Goal: Task Accomplishment & Management: Manage account settings

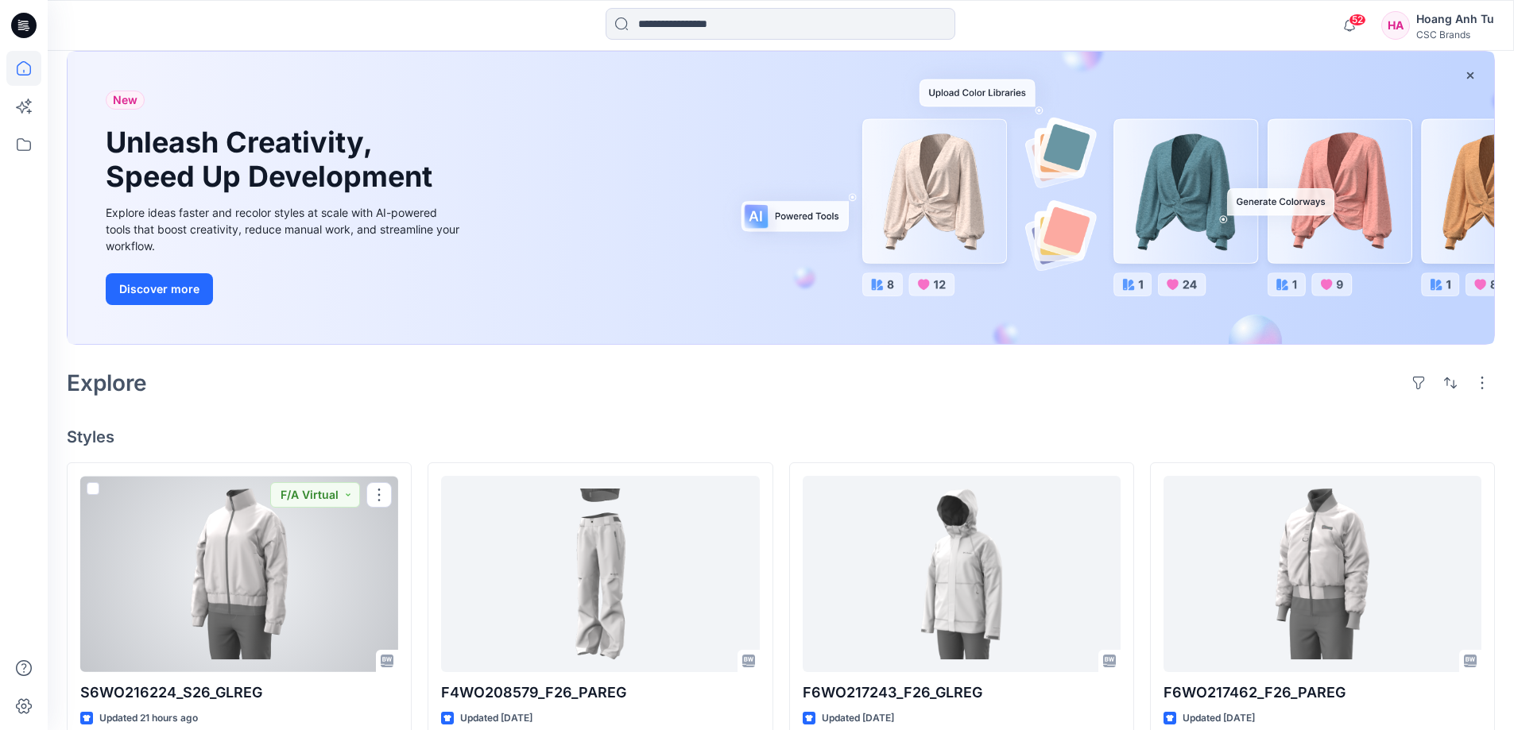
scroll to position [318, 0]
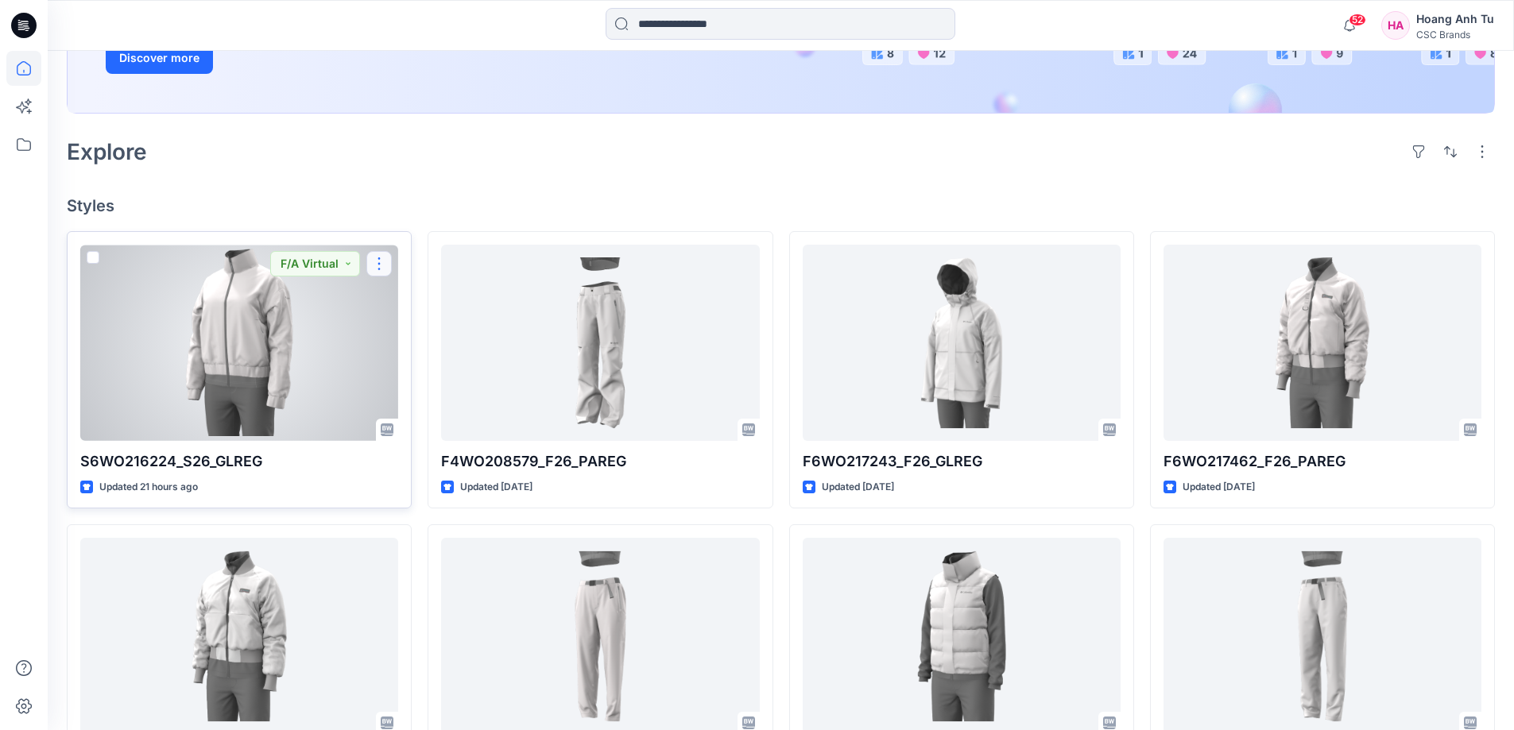
click at [384, 258] on button "button" at bounding box center [378, 263] width 25 height 25
click at [455, 295] on button "Edit" at bounding box center [456, 300] width 172 height 29
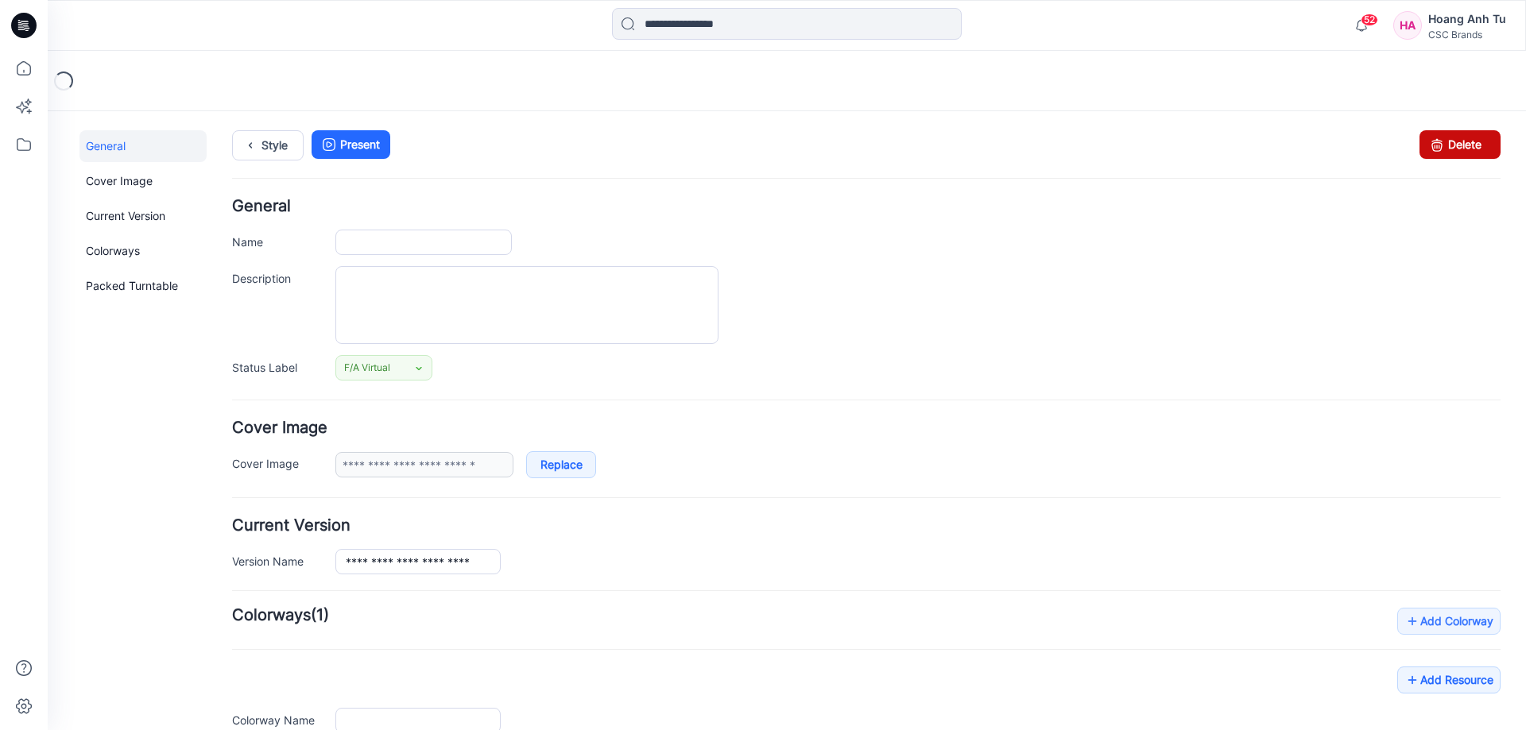
type input "**********"
click at [1442, 149] on link "Delete" at bounding box center [1459, 144] width 81 height 29
type input "**********"
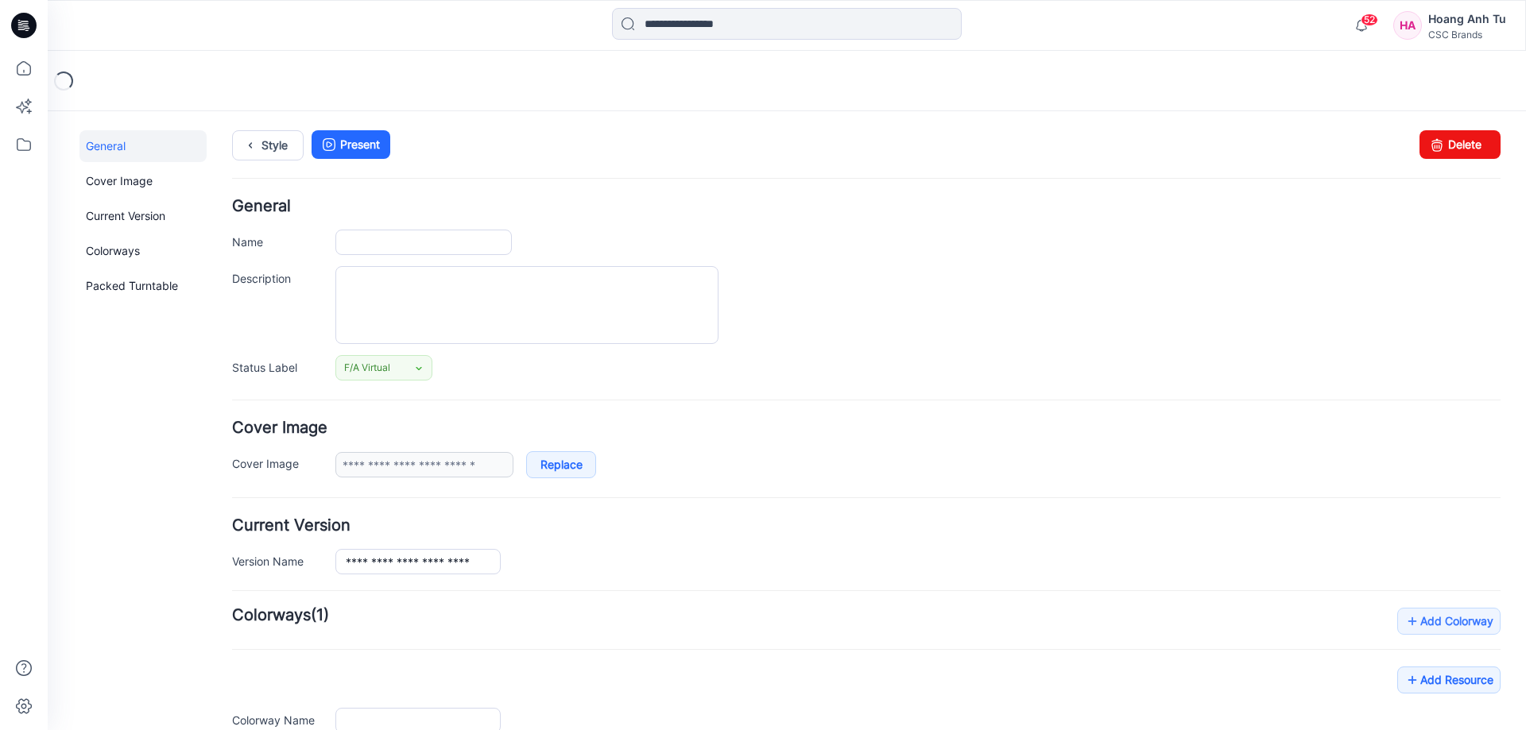
type input "**********"
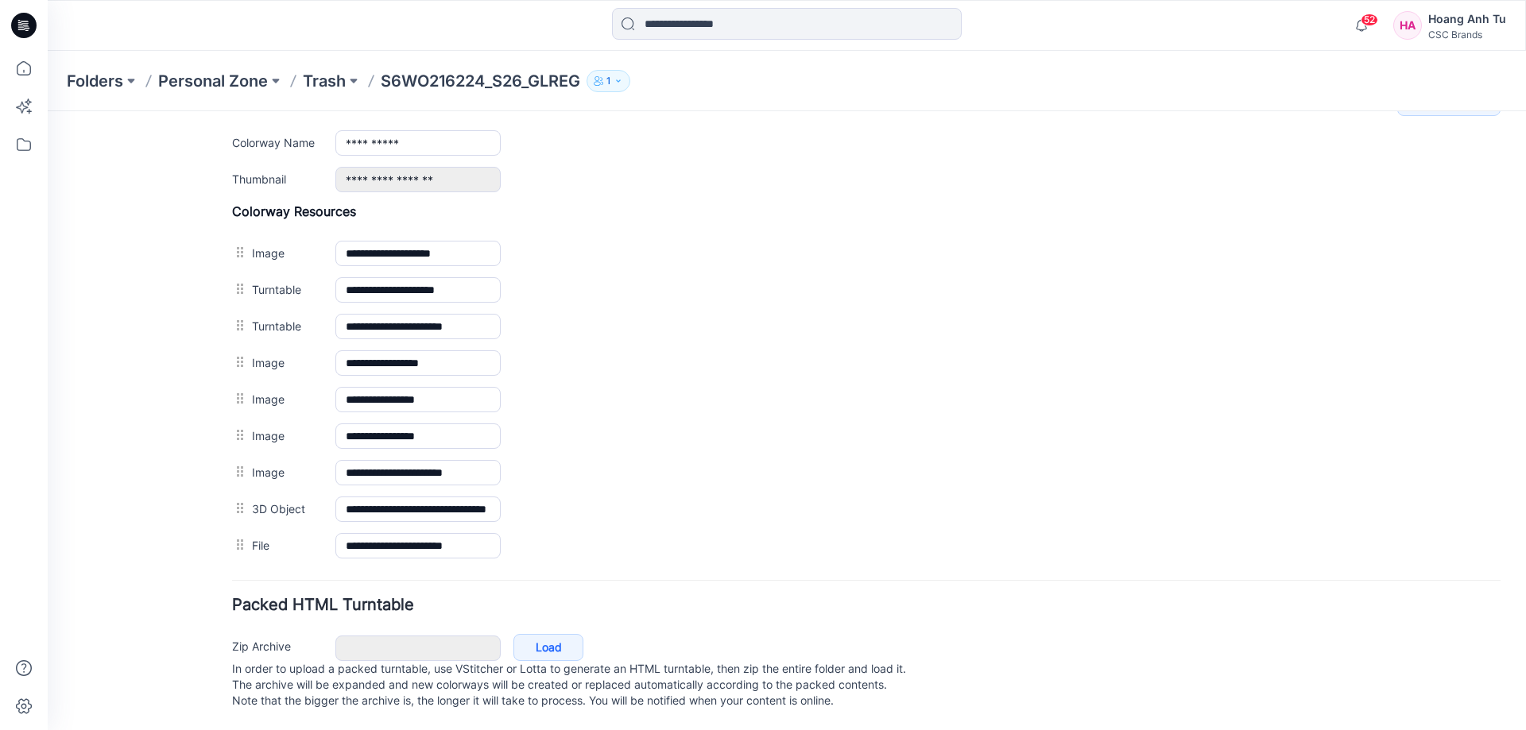
scroll to position [675, 0]
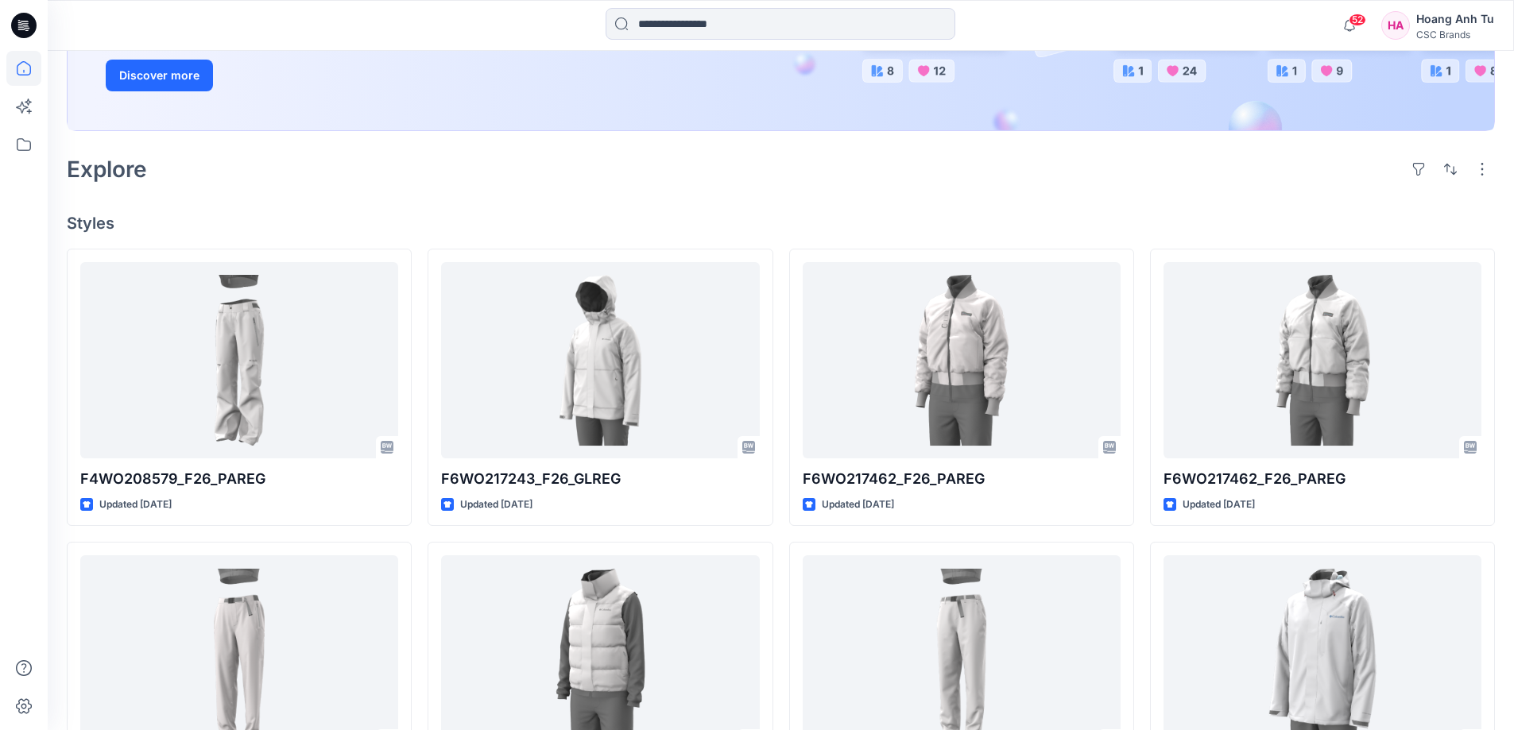
scroll to position [397, 0]
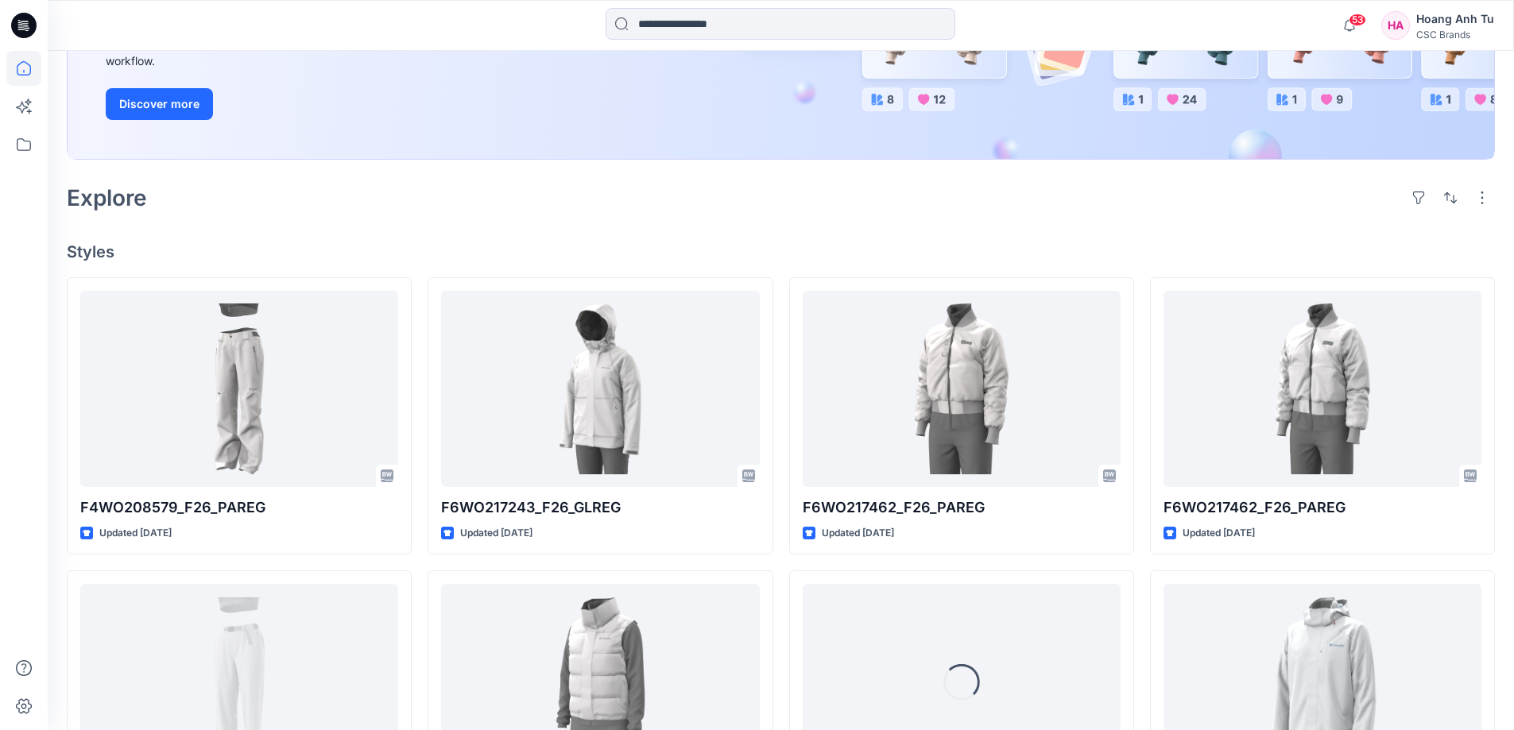
scroll to position [397, 0]
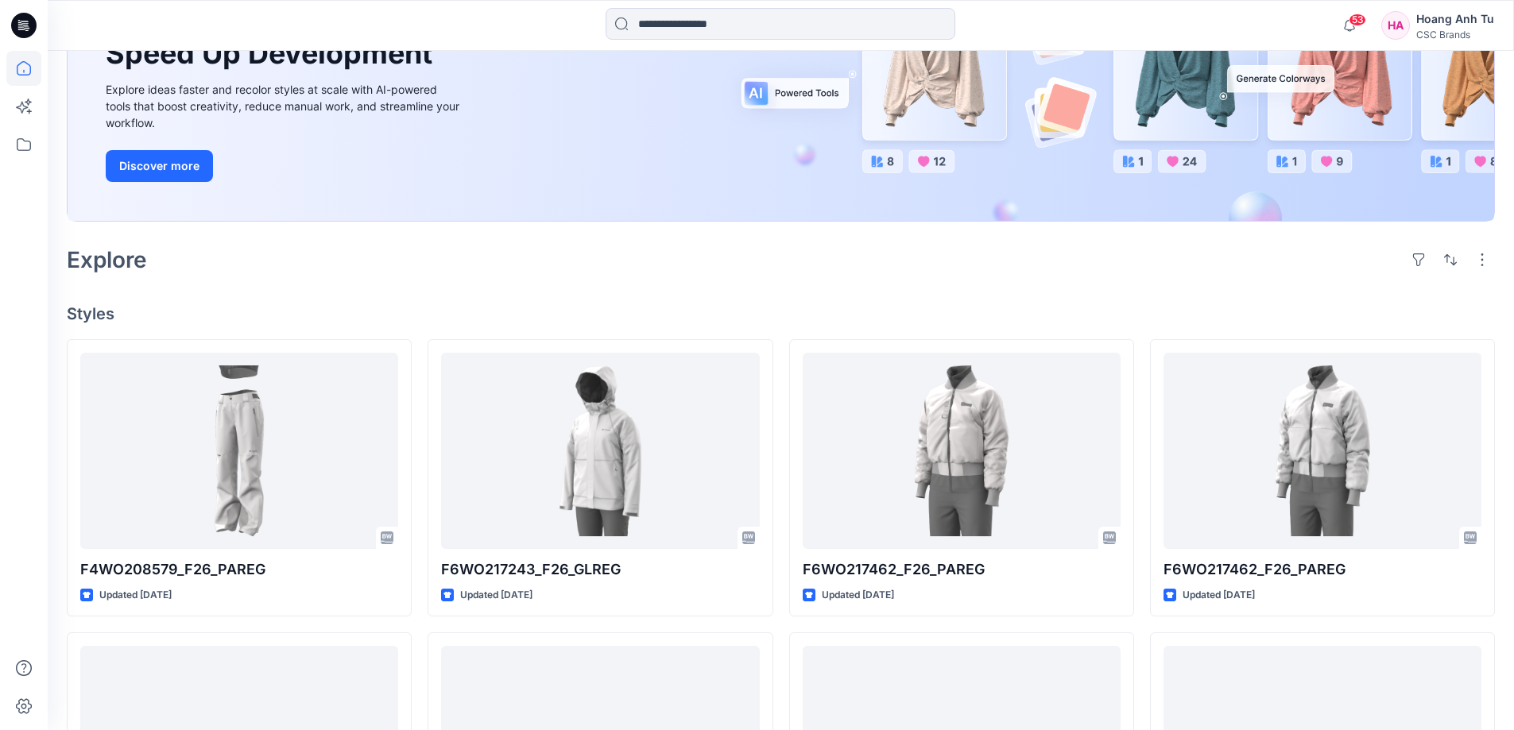
scroll to position [397, 0]
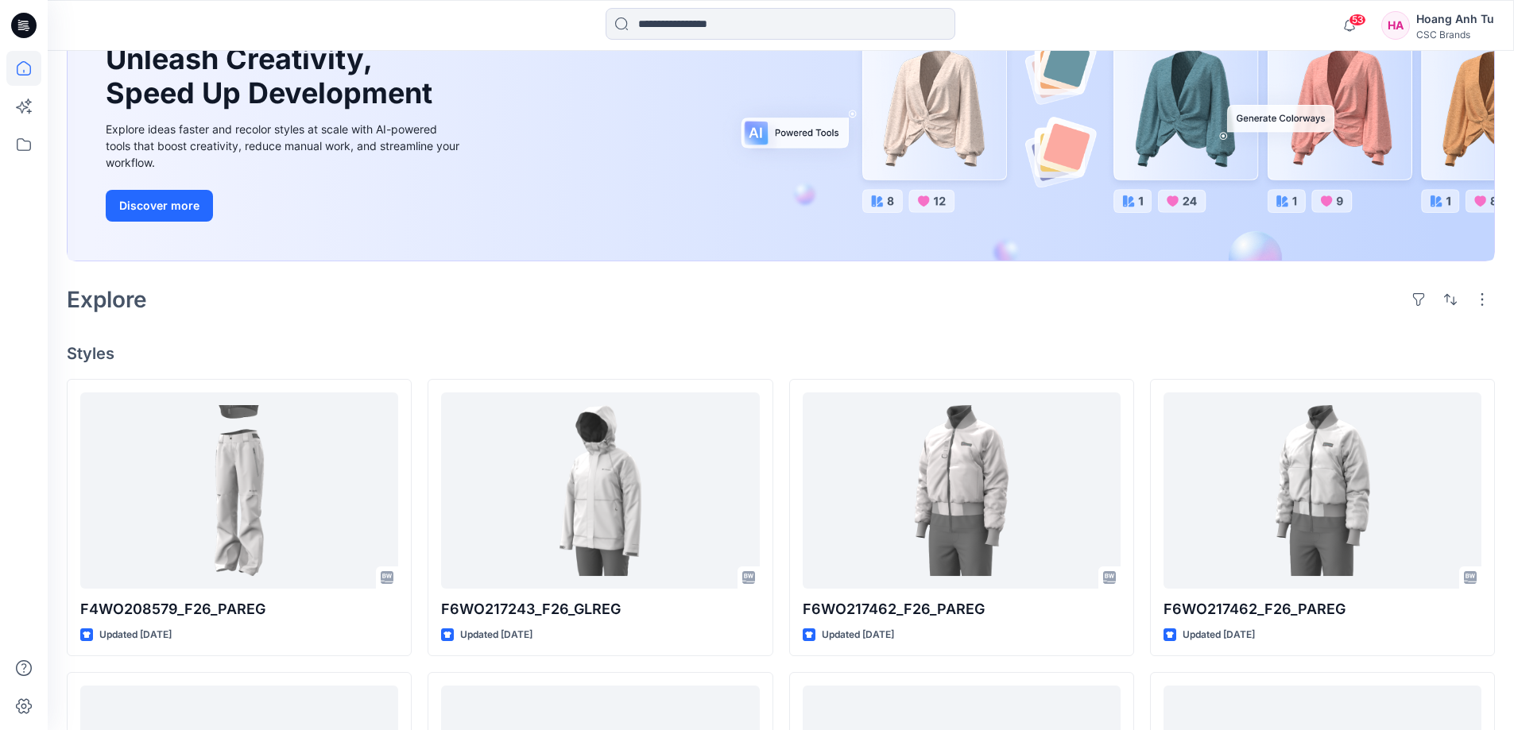
scroll to position [318, 0]
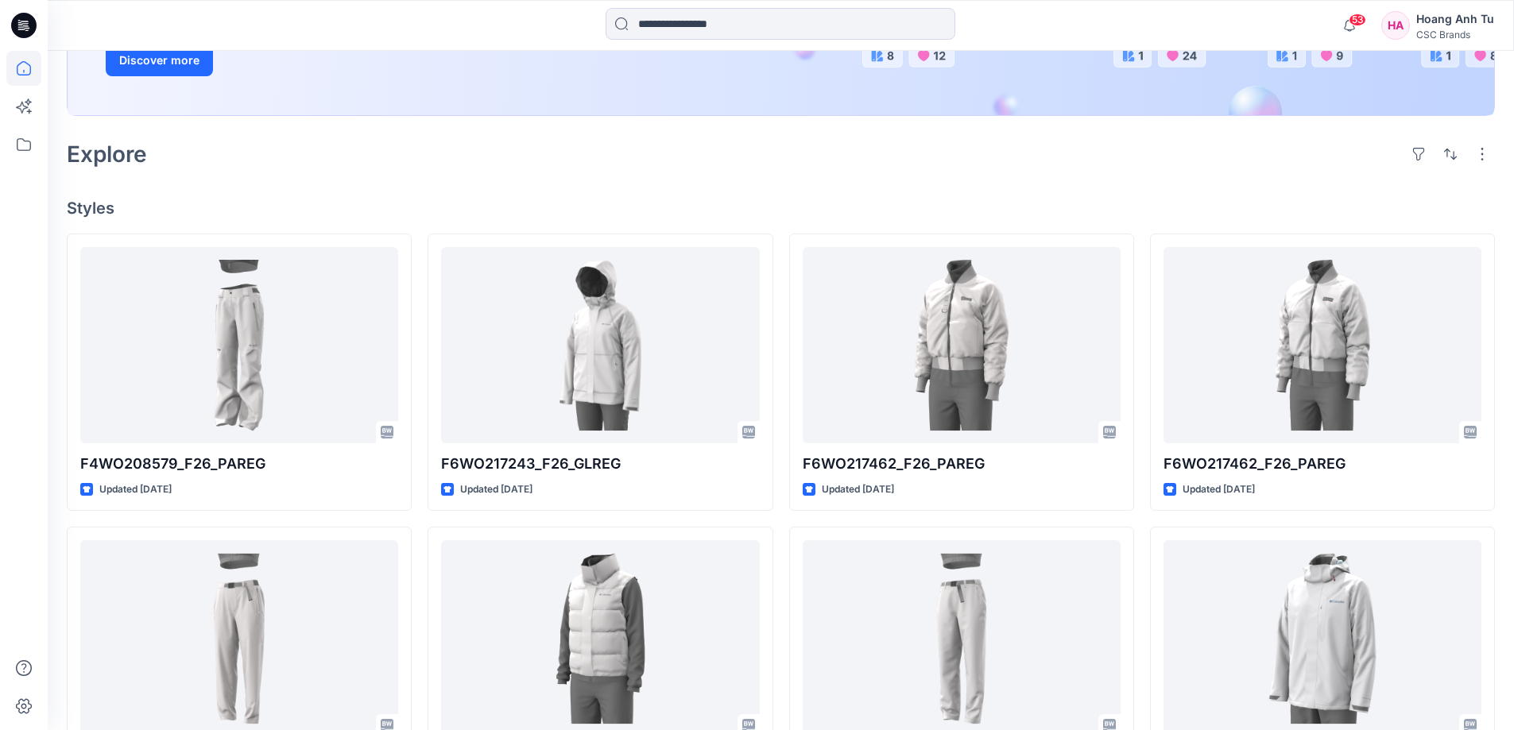
scroll to position [318, 0]
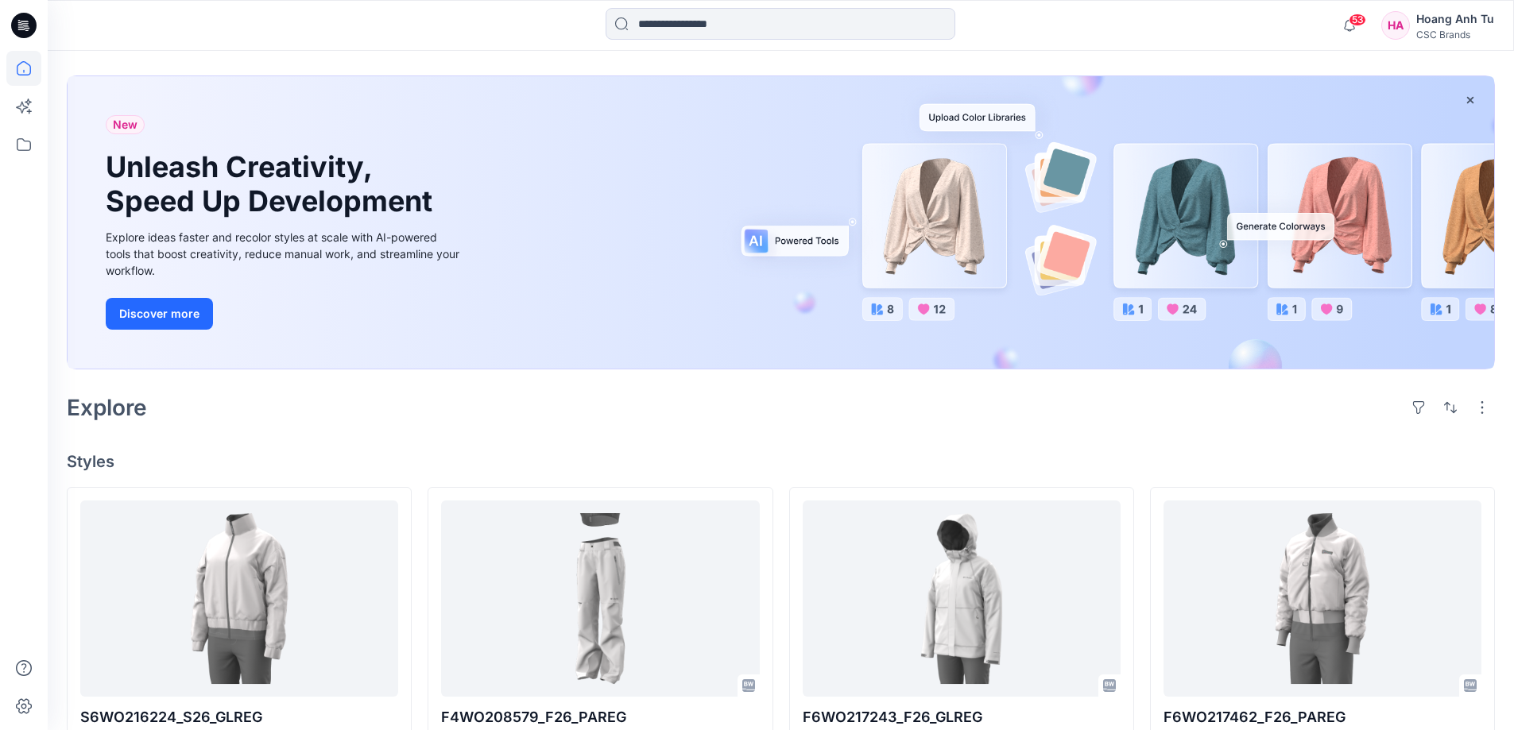
scroll to position [318, 0]
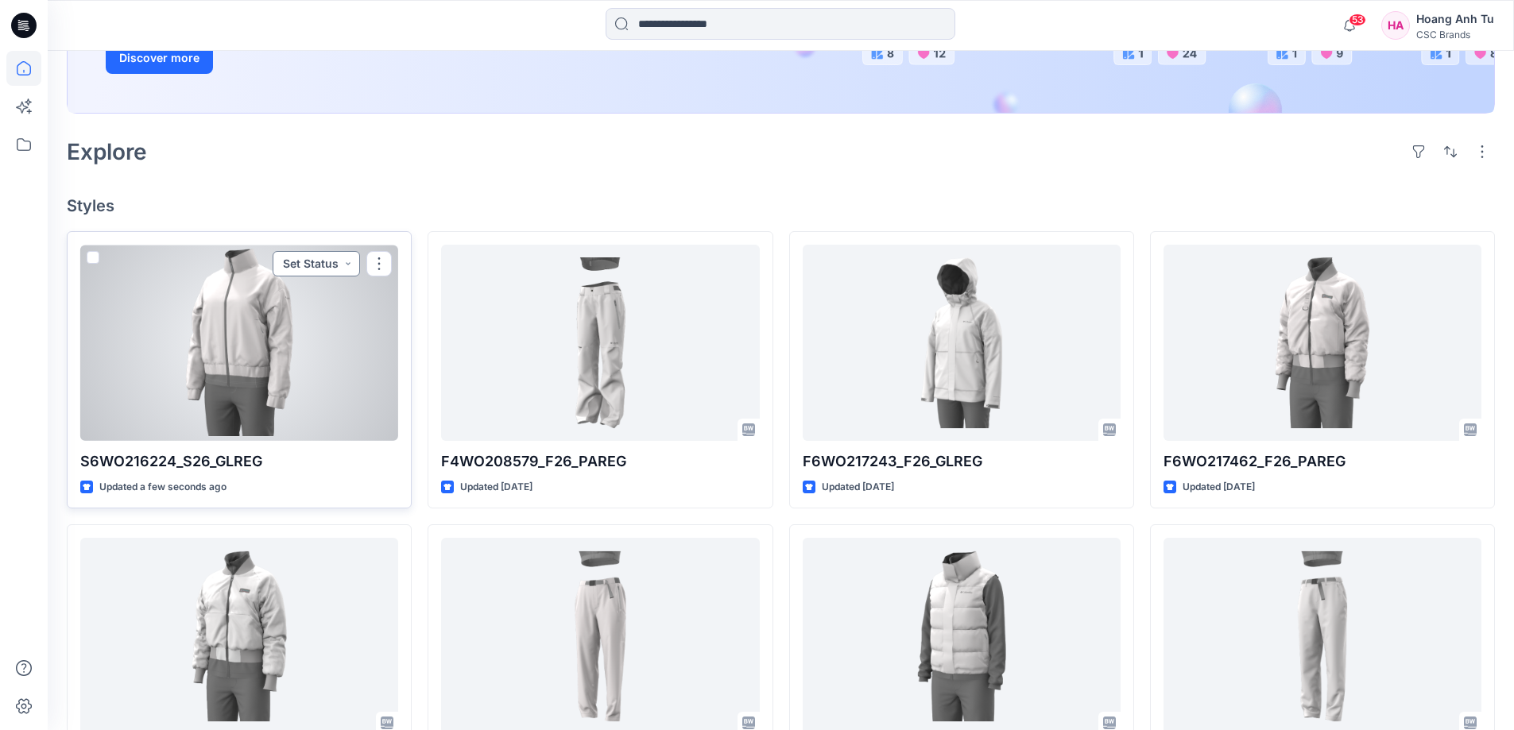
click at [350, 270] on button "Set Status" at bounding box center [316, 263] width 87 height 25
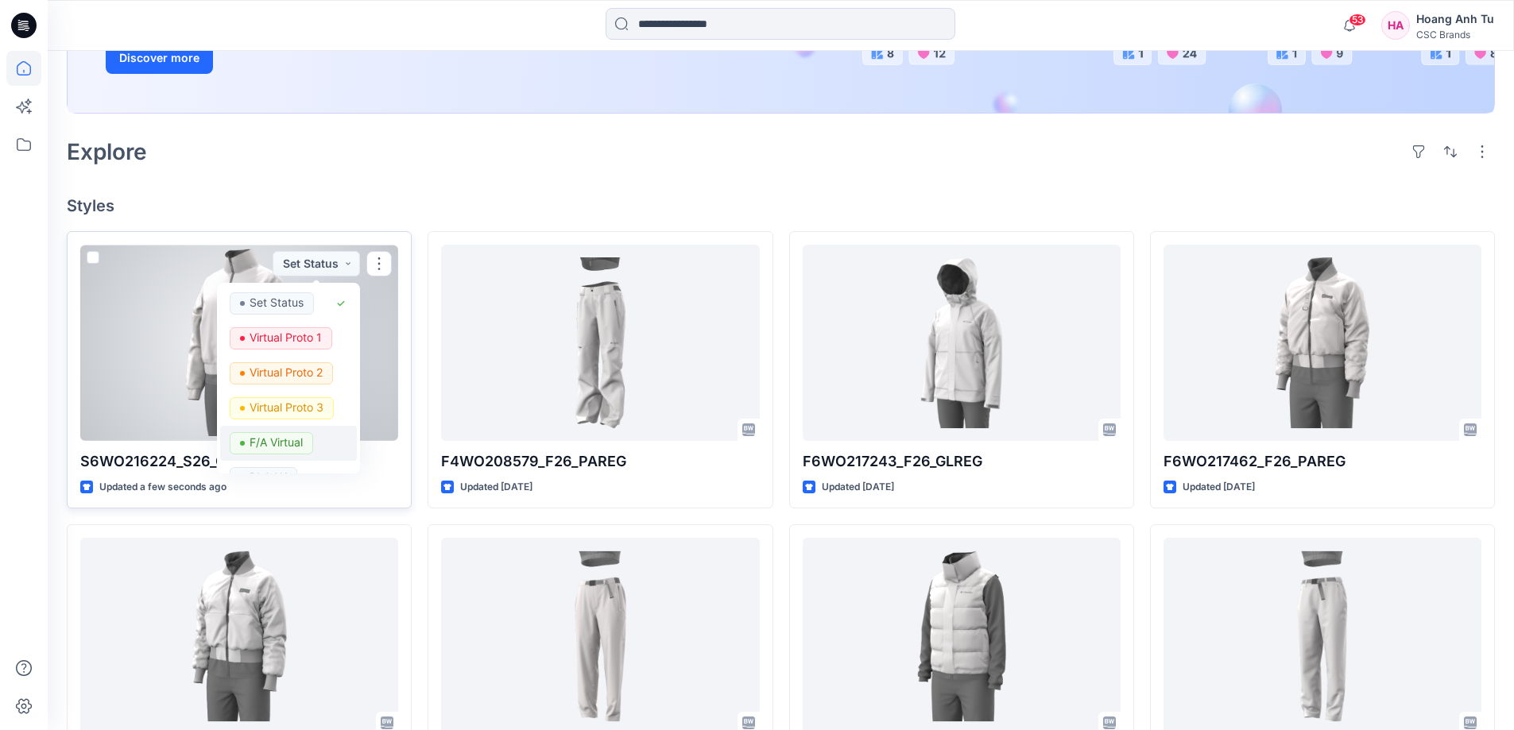
click at [297, 447] on p "F/A Virtual" at bounding box center [276, 442] width 53 height 21
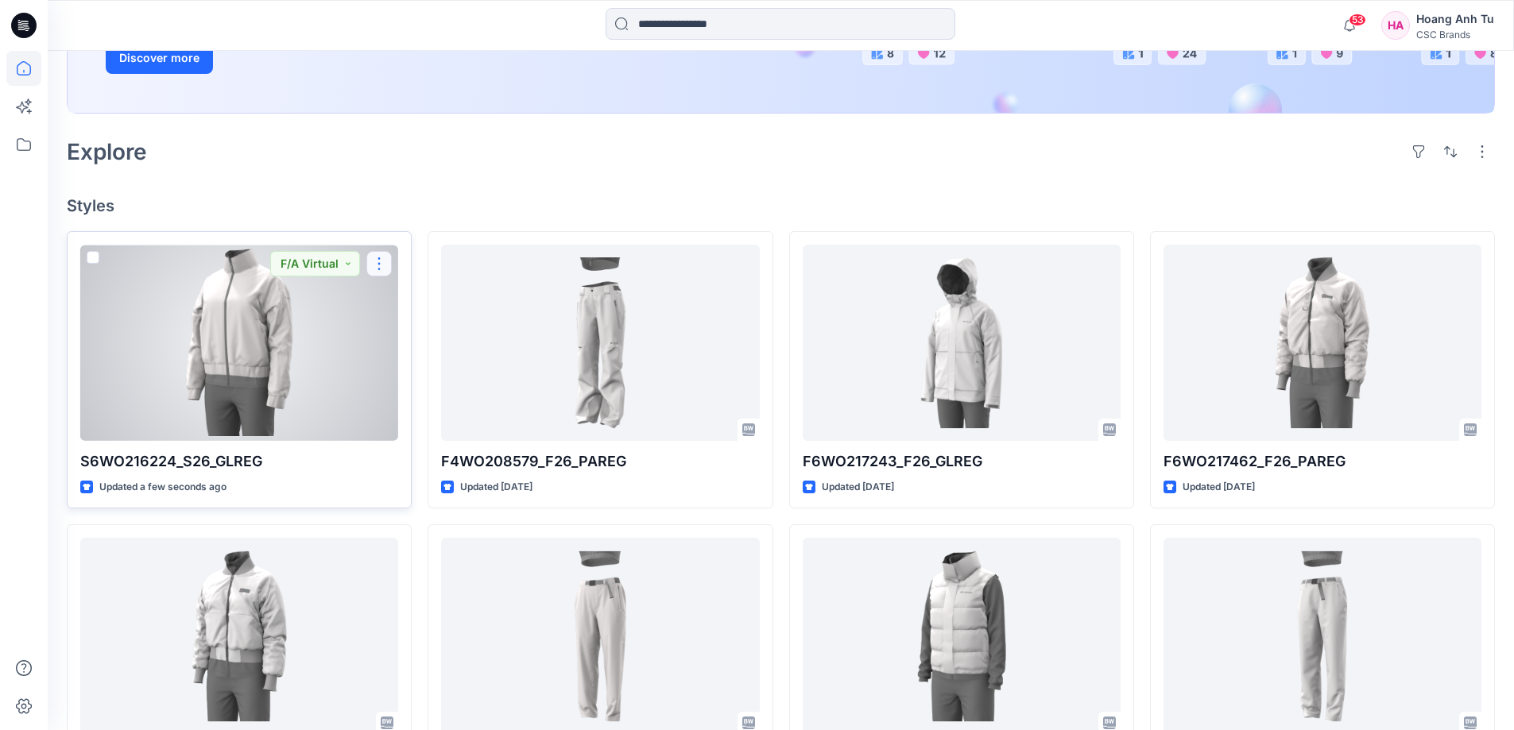
click at [382, 261] on button "button" at bounding box center [378, 263] width 25 height 25
click at [395, 296] on button "Edit" at bounding box center [456, 300] width 172 height 29
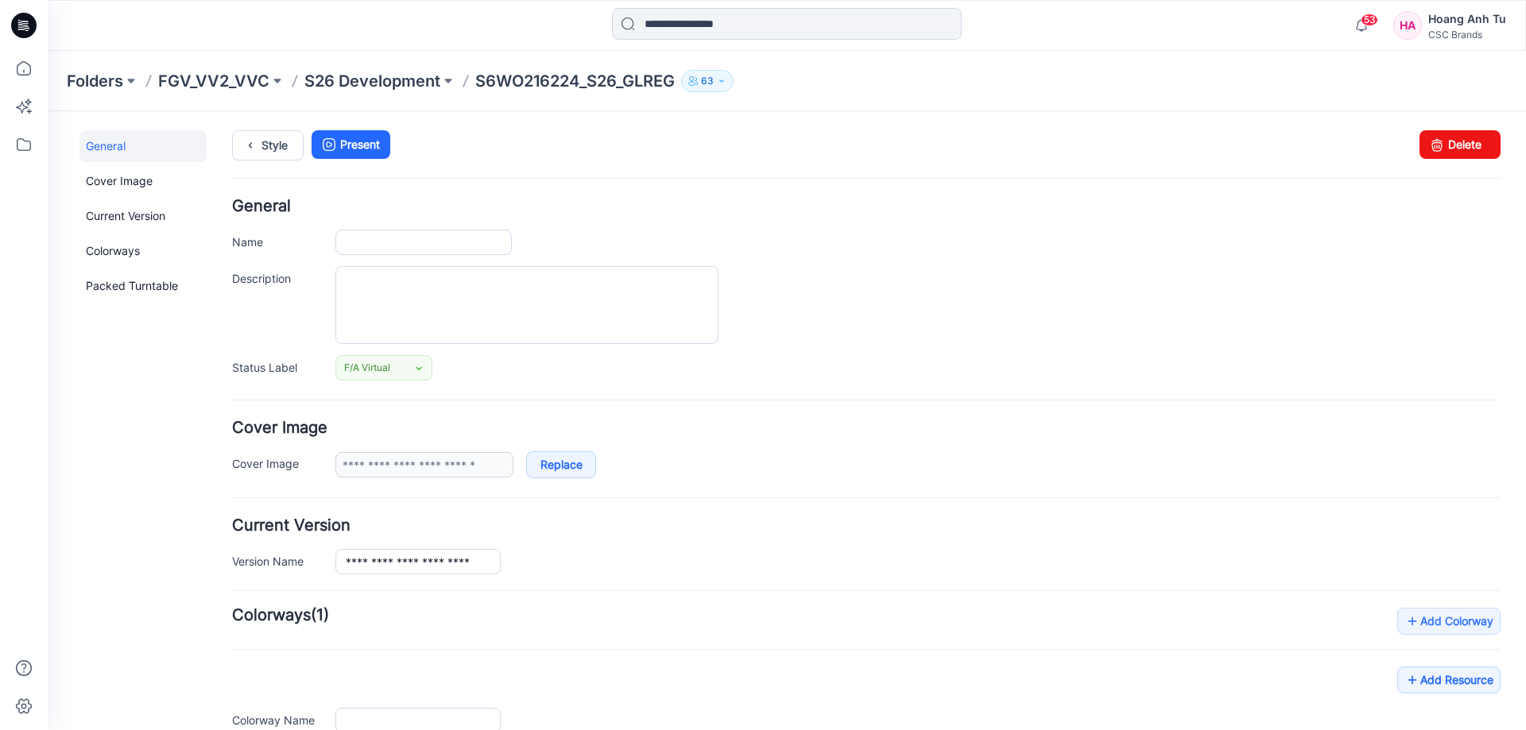
type input "**********"
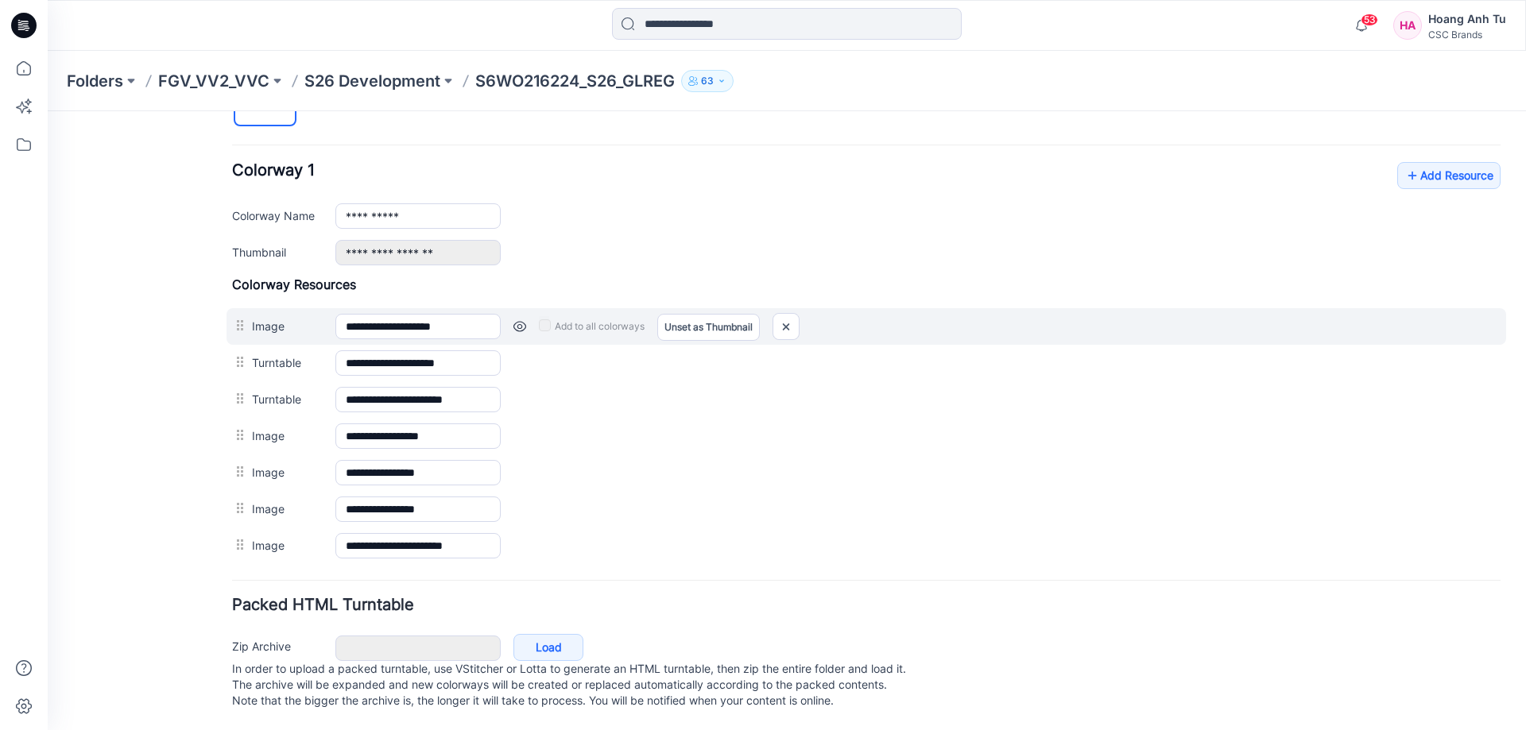
scroll to position [602, 0]
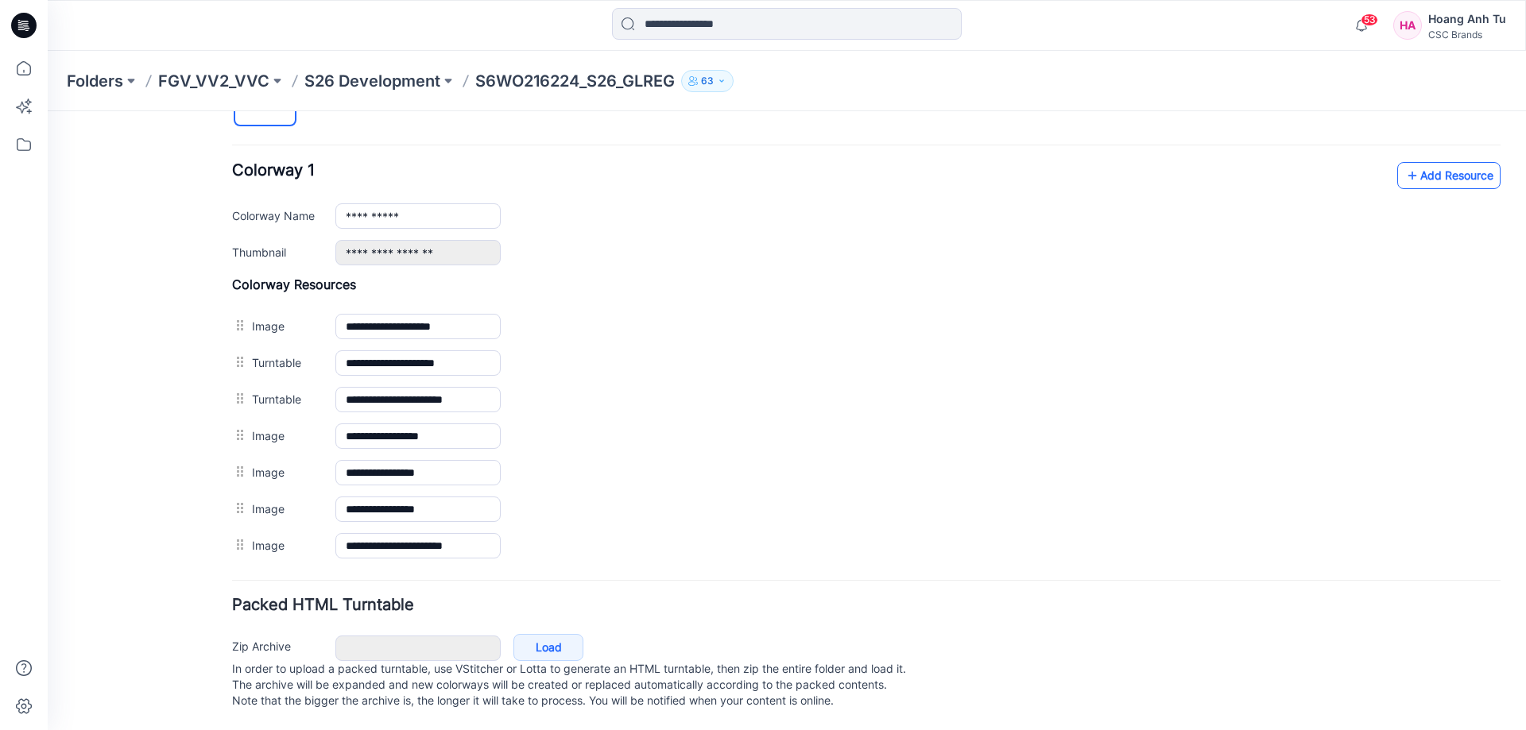
click at [1431, 166] on link "Add Resource" at bounding box center [1448, 175] width 103 height 27
